Goal: Transaction & Acquisition: Purchase product/service

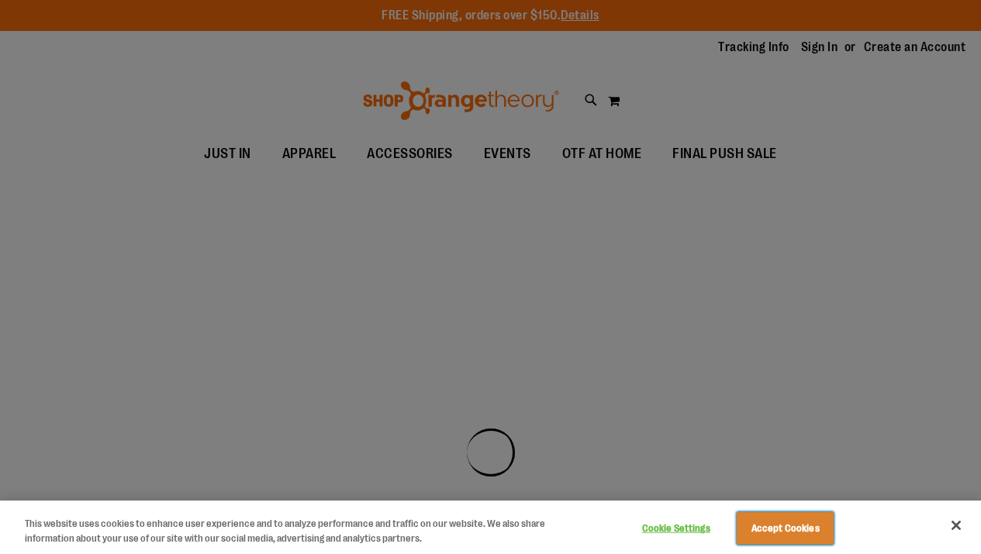
click at [778, 532] on button "Accept Cookies" at bounding box center [785, 528] width 97 height 33
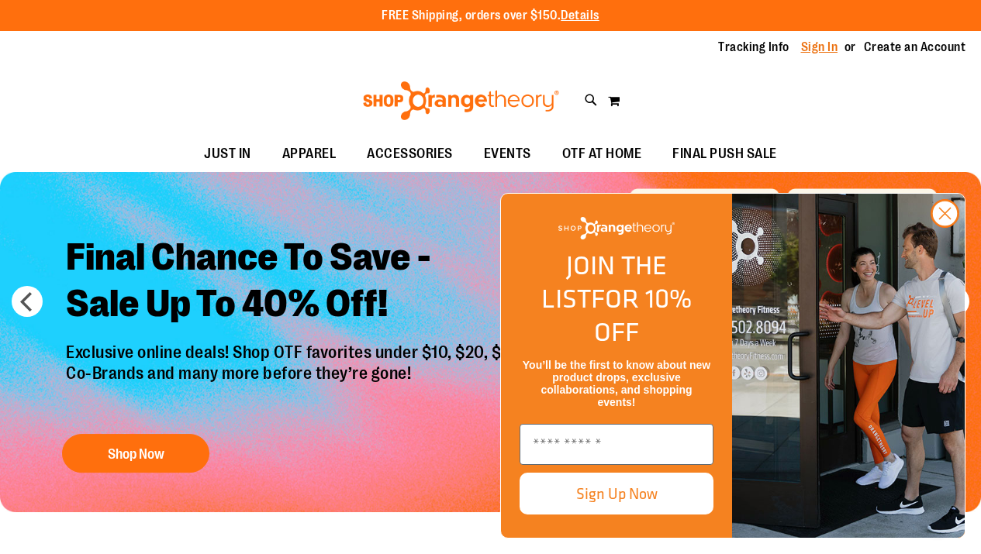
click at [826, 47] on link "Sign In" at bounding box center [819, 47] width 37 height 17
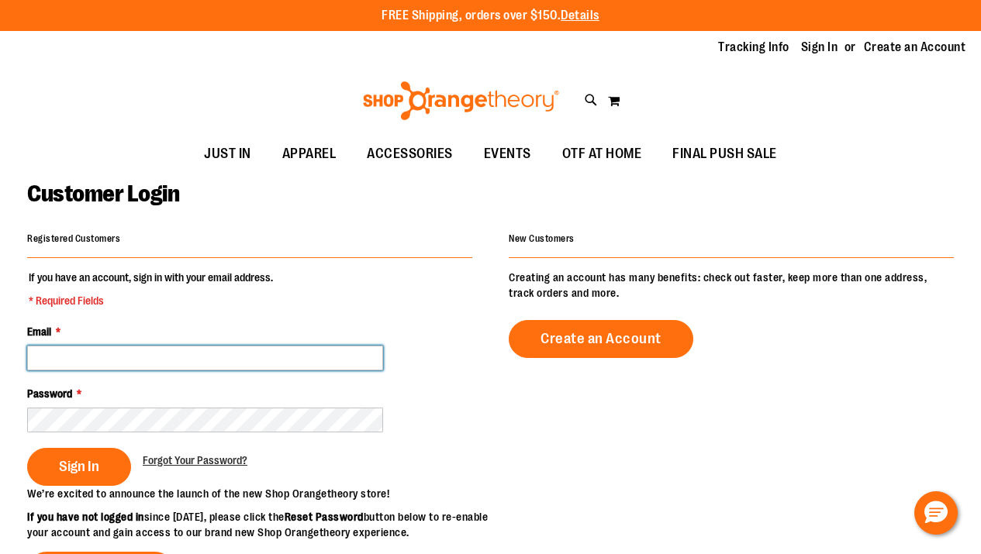
click at [274, 355] on input "Email *" at bounding box center [205, 358] width 356 height 25
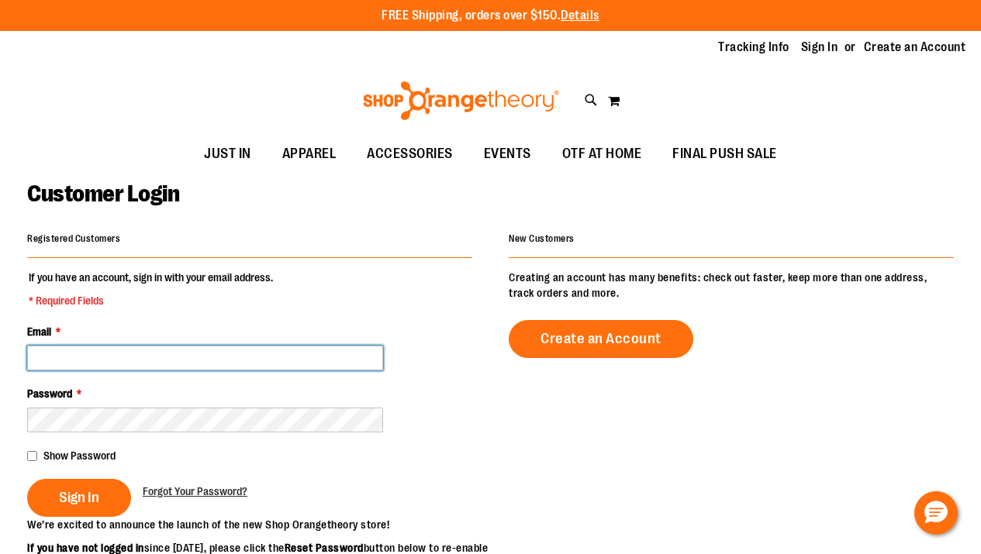
type input "**********"
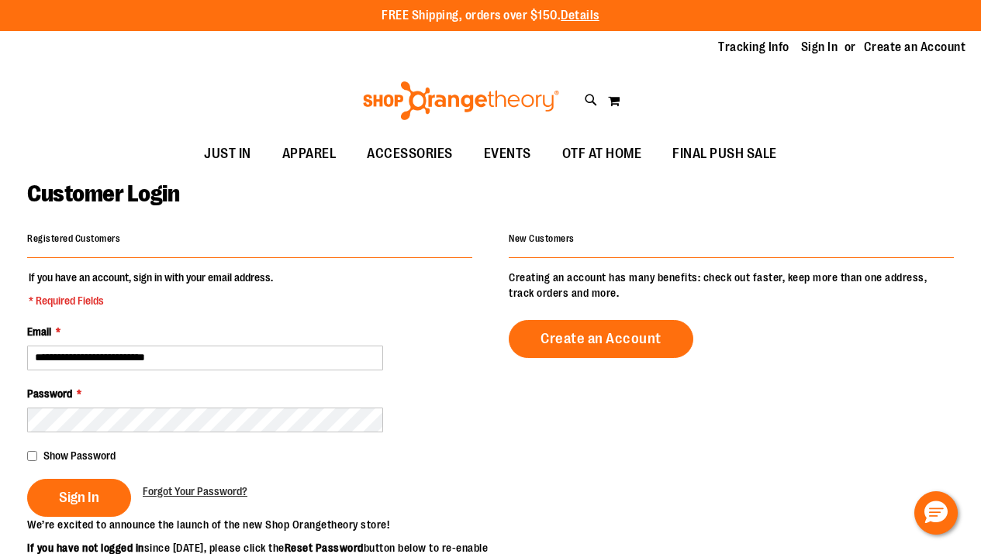
click at [219, 432] on div at bounding box center [205, 420] width 356 height 25
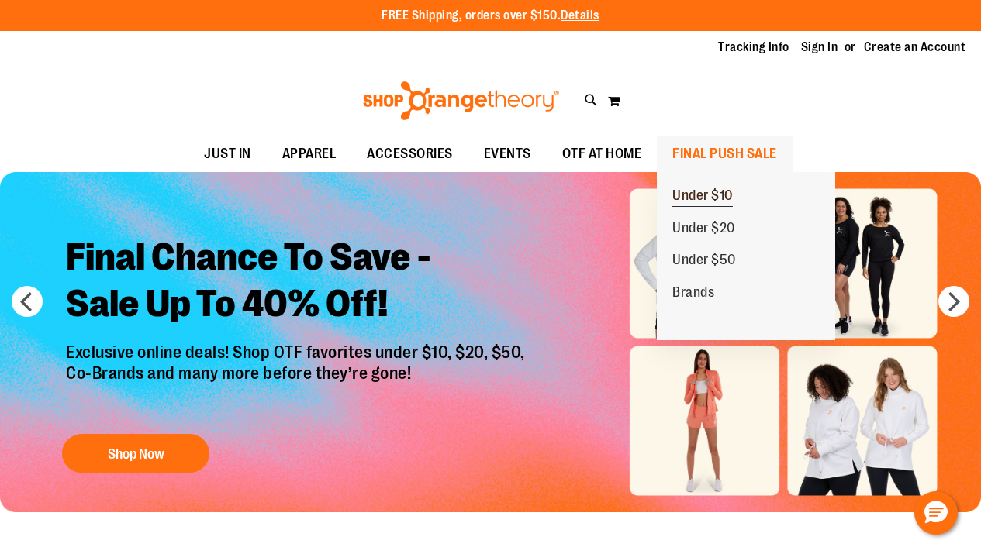
click at [705, 197] on span "Under $10" at bounding box center [702, 197] width 60 height 19
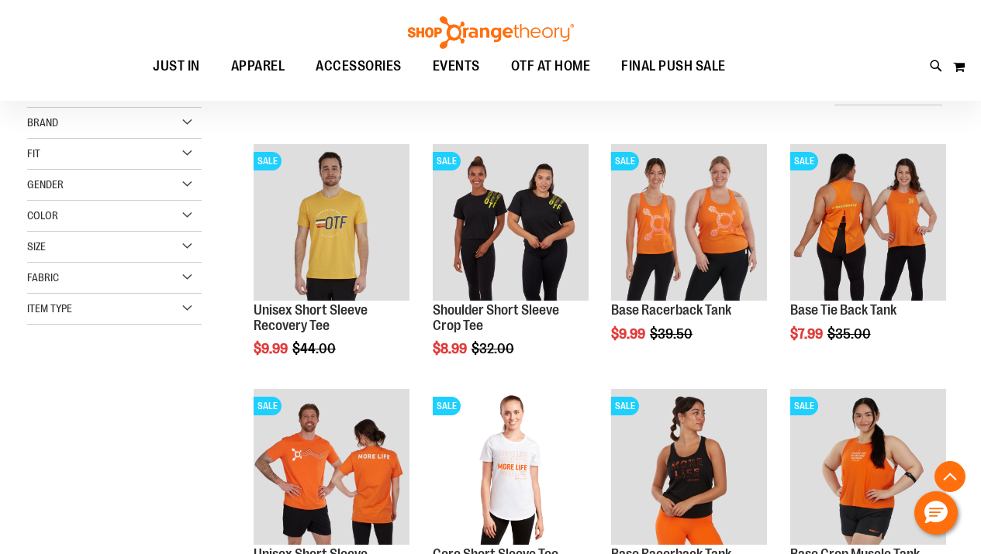
scroll to position [311, 0]
